Goal: Obtain resource: Obtain resource

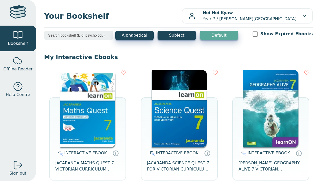
click at [163, 91] on img at bounding box center [179, 108] width 55 height 77
click at [93, 95] on img at bounding box center [87, 108] width 55 height 77
